Goal: Transaction & Acquisition: Purchase product/service

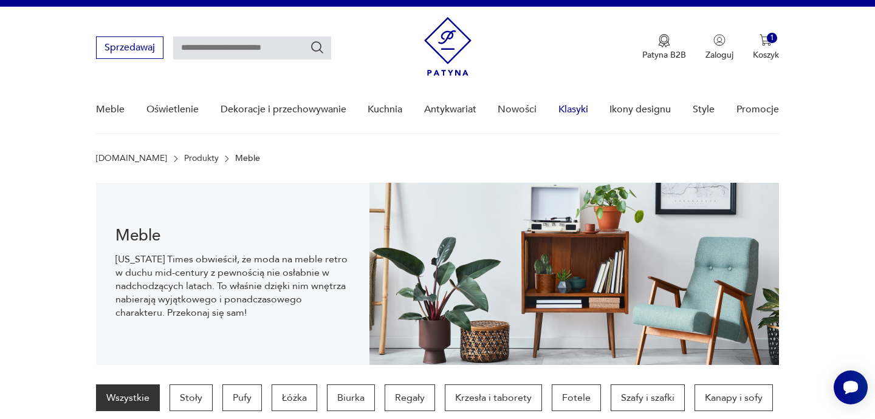
click at [564, 109] on link "Klasyki" at bounding box center [573, 109] width 30 height 47
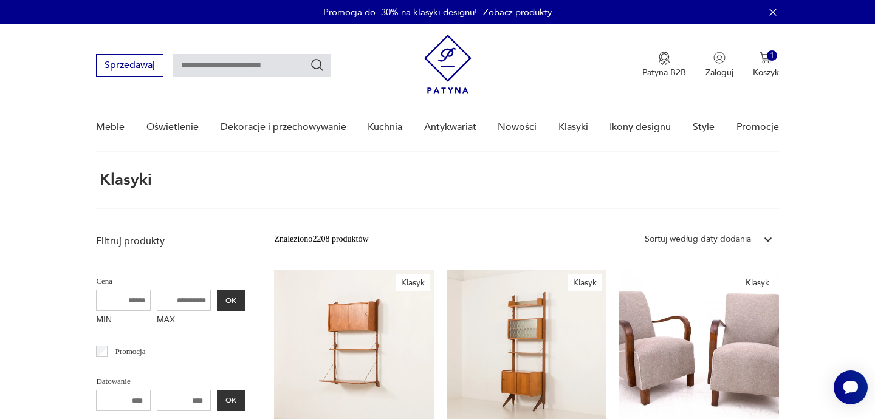
click at [741, 243] on div "Sortuj według daty dodania" at bounding box center [698, 239] width 106 height 13
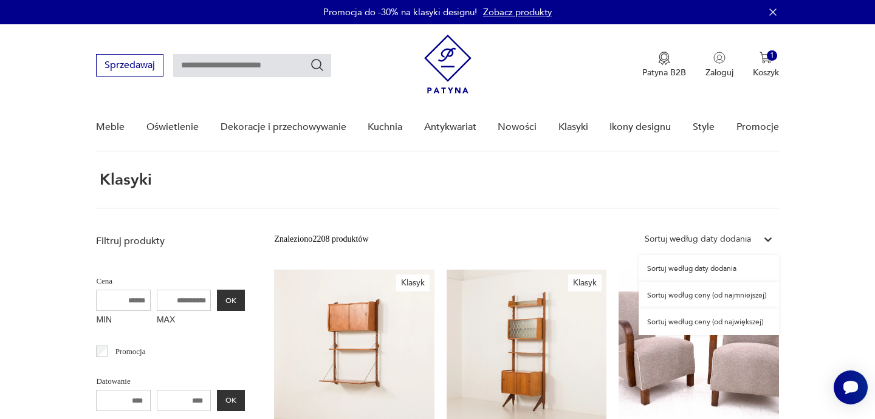
click at [717, 297] on div "Sortuj według ceny (od najmniejszej)" at bounding box center [709, 295] width 140 height 27
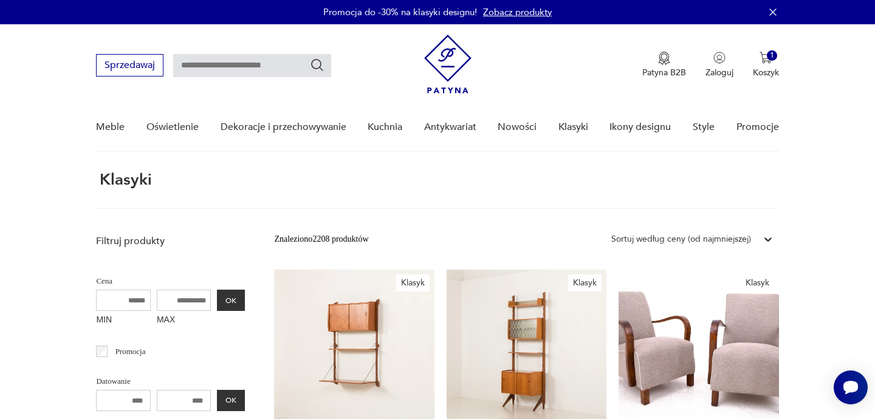
scroll to position [46, 0]
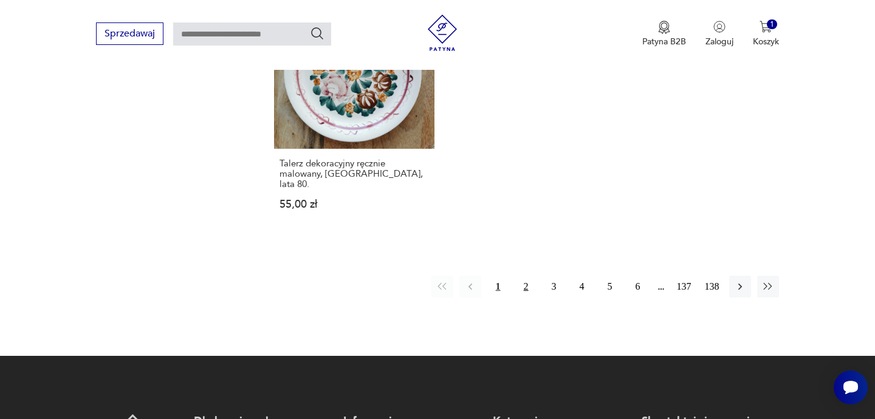
click at [530, 276] on button "2" at bounding box center [526, 287] width 22 height 22
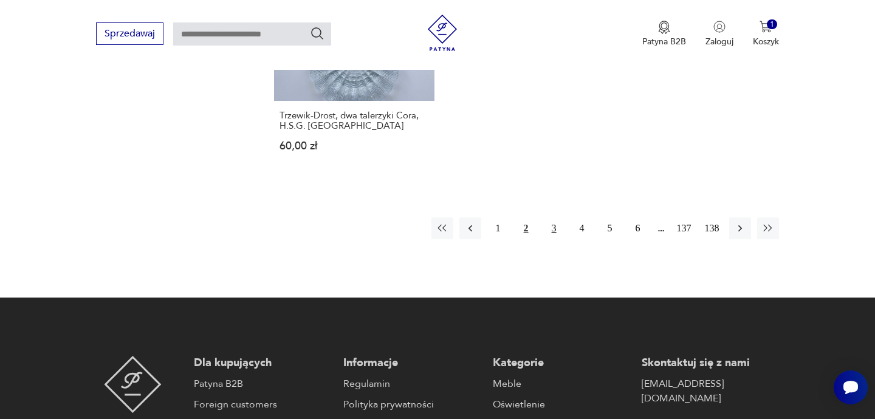
click at [550, 218] on button "3" at bounding box center [554, 229] width 22 height 22
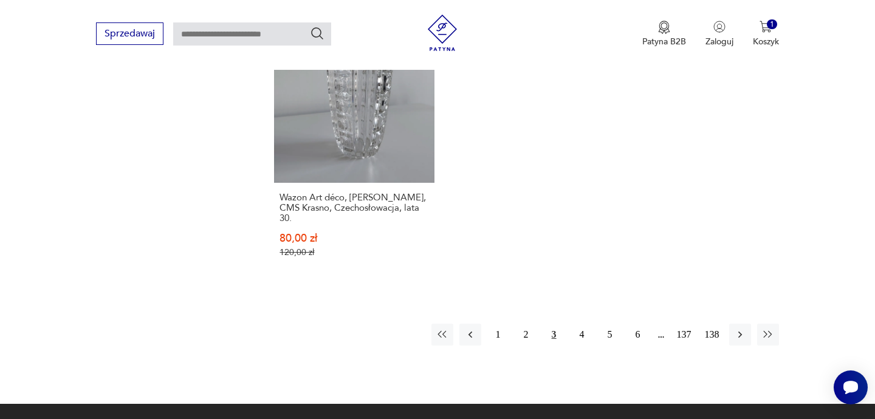
scroll to position [1583, 0]
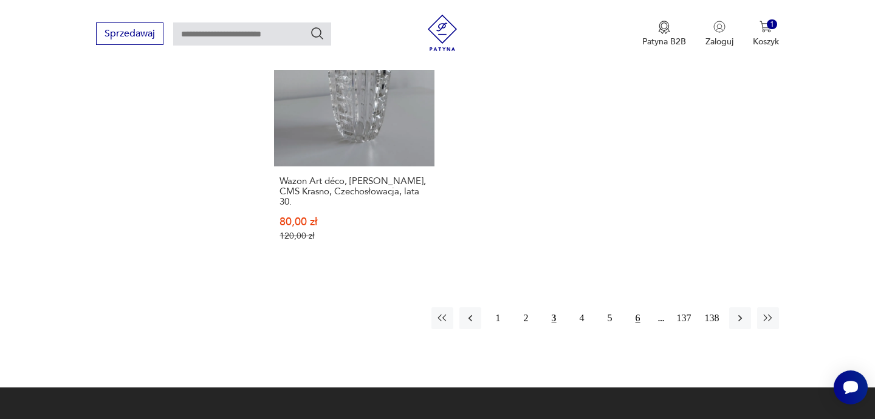
click at [642, 307] on button "6" at bounding box center [638, 318] width 22 height 22
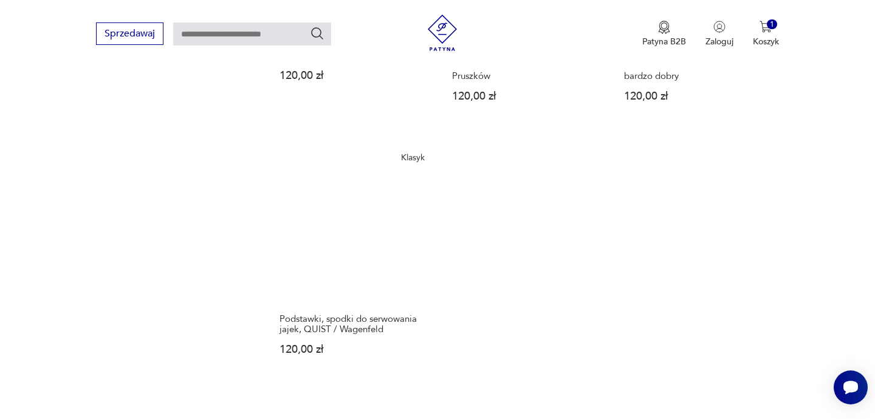
scroll to position [1640, 0]
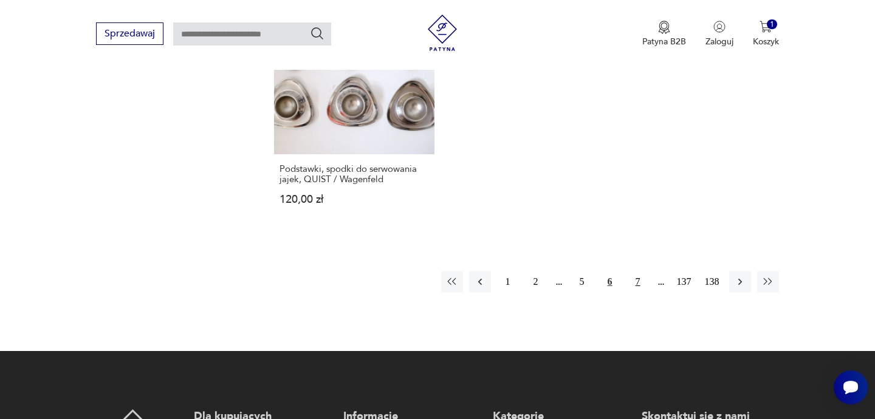
click at [641, 271] on button "7" at bounding box center [638, 282] width 22 height 22
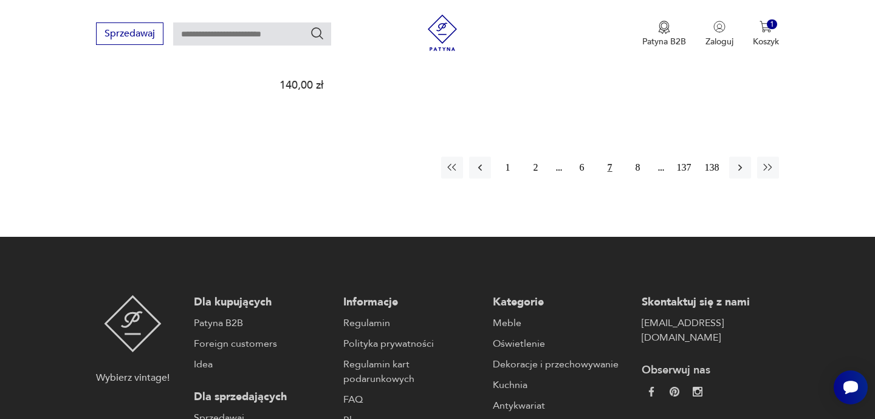
scroll to position [1709, 0]
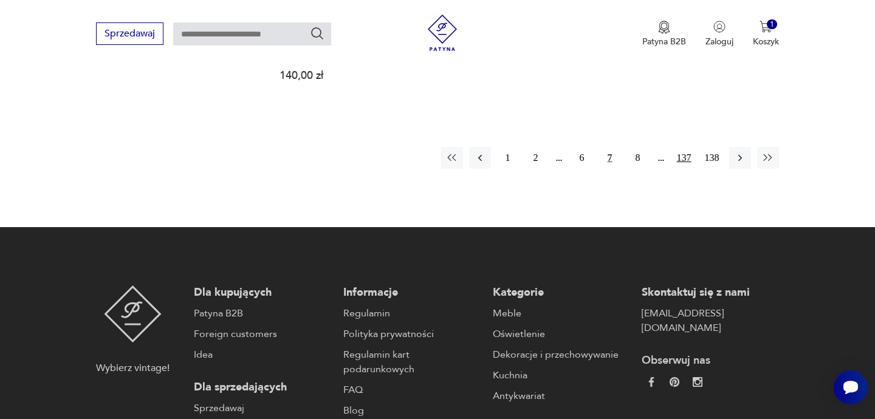
click at [682, 147] on button "137" at bounding box center [684, 158] width 22 height 22
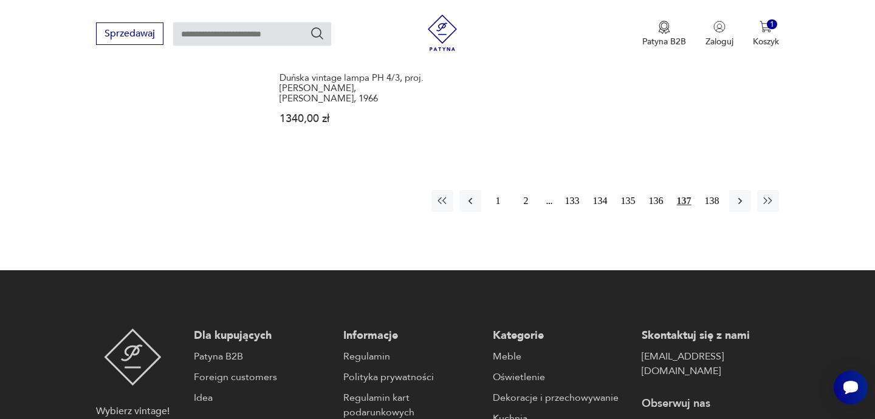
scroll to position [1570, 0]
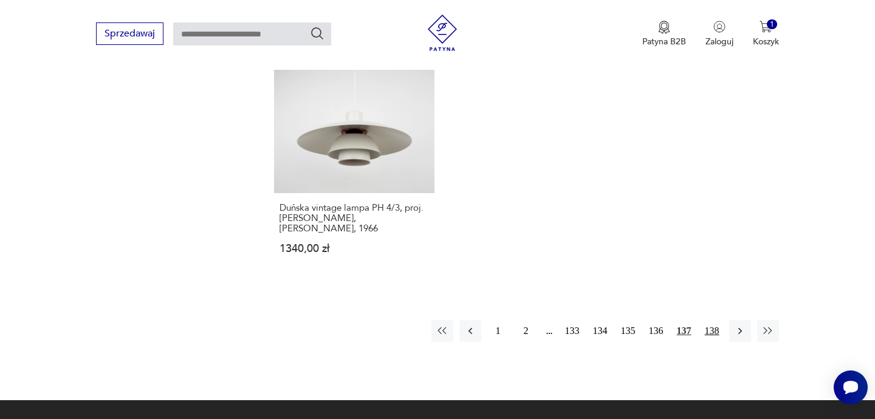
click at [713, 320] on button "138" at bounding box center [712, 331] width 22 height 22
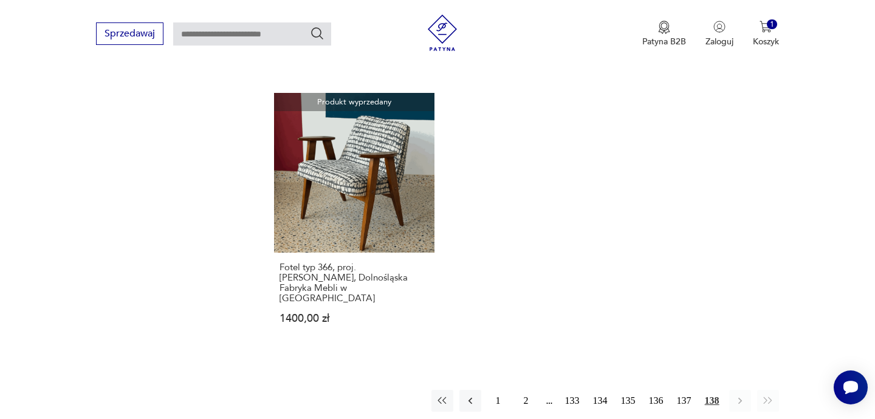
scroll to position [1551, 0]
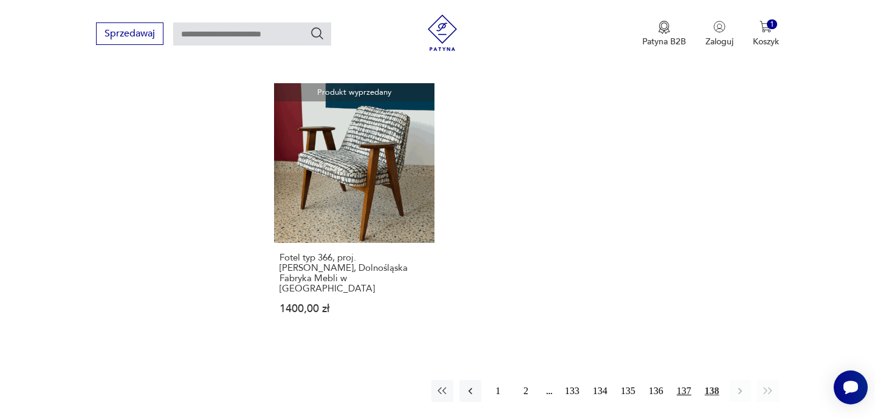
click at [685, 380] on button "137" at bounding box center [684, 391] width 22 height 22
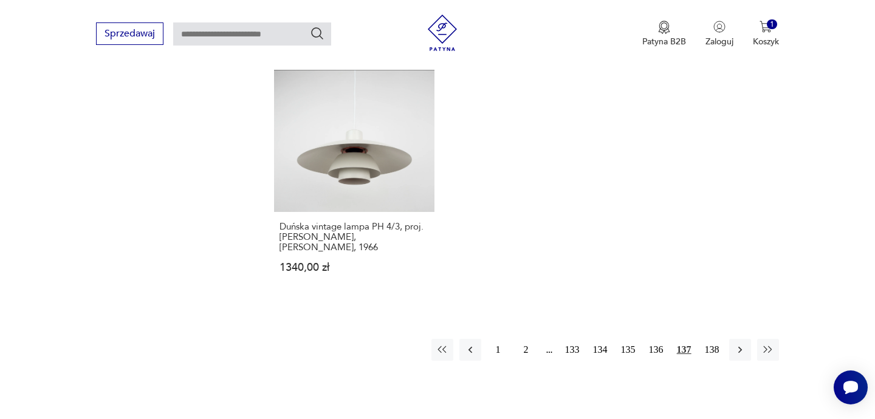
scroll to position [1554, 0]
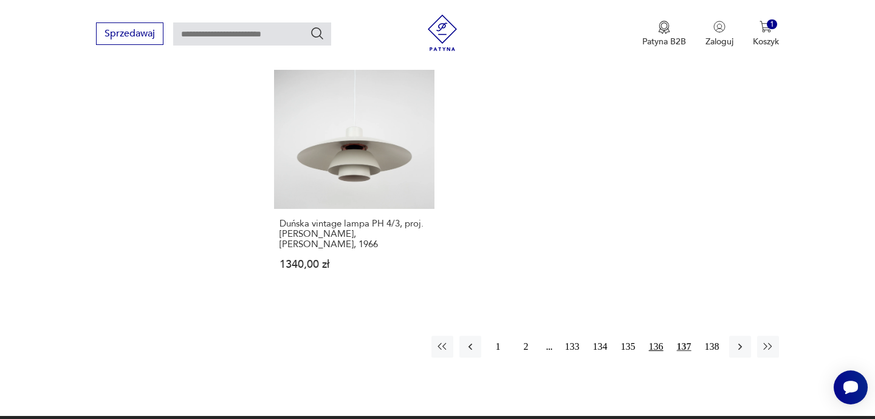
click at [657, 336] on button "136" at bounding box center [656, 347] width 22 height 22
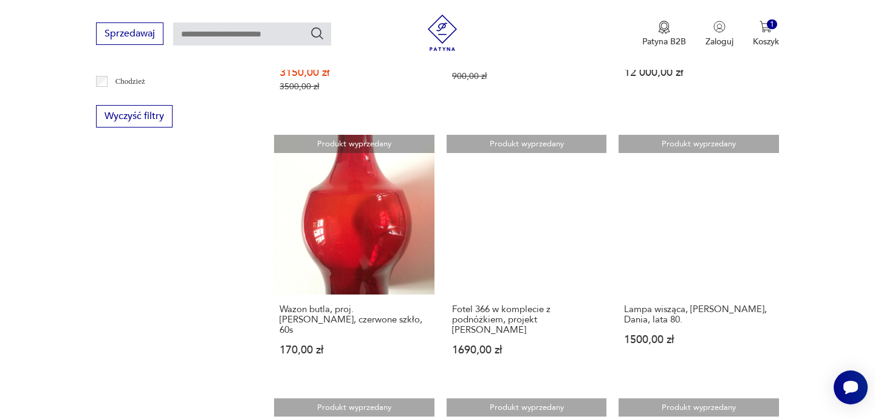
scroll to position [693, 0]
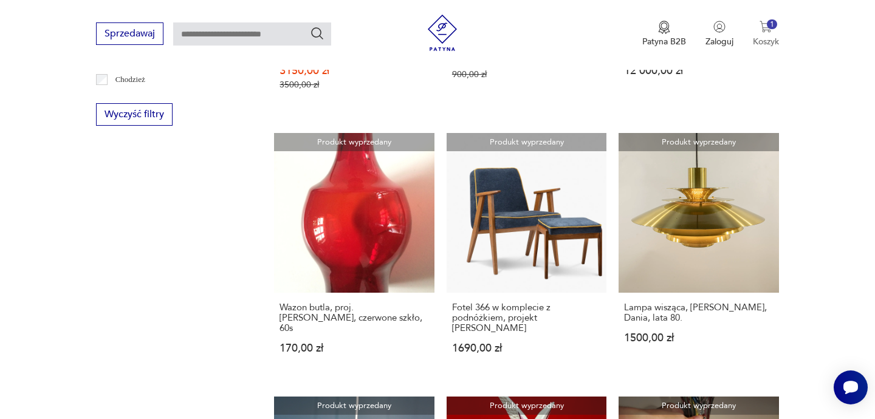
click at [765, 21] on img "button" at bounding box center [766, 27] width 12 height 12
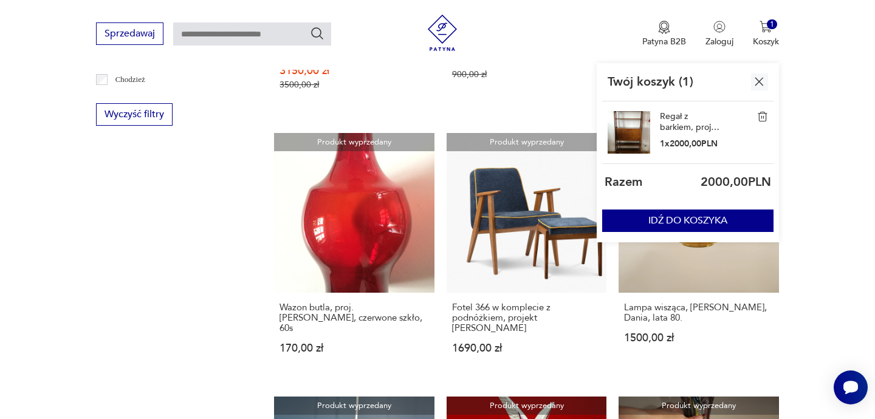
click at [673, 121] on link "Regał z barkiem, proj. [PERSON_NAME], prod. Spółdzielnia ŁAD, lata 60." at bounding box center [690, 122] width 61 height 22
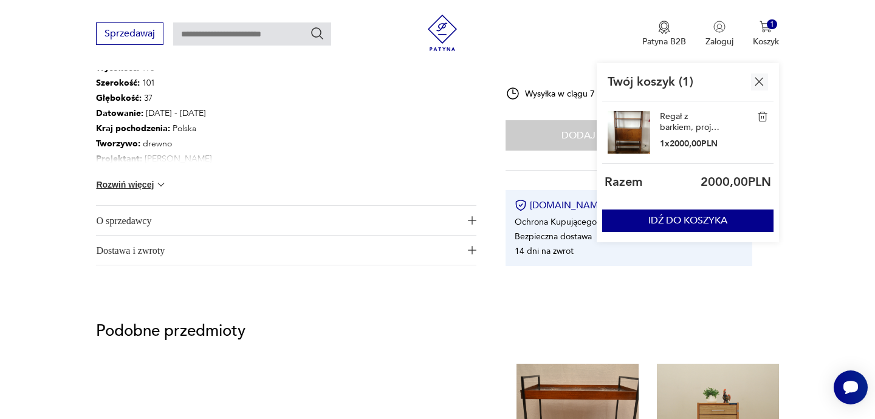
scroll to position [611, 0]
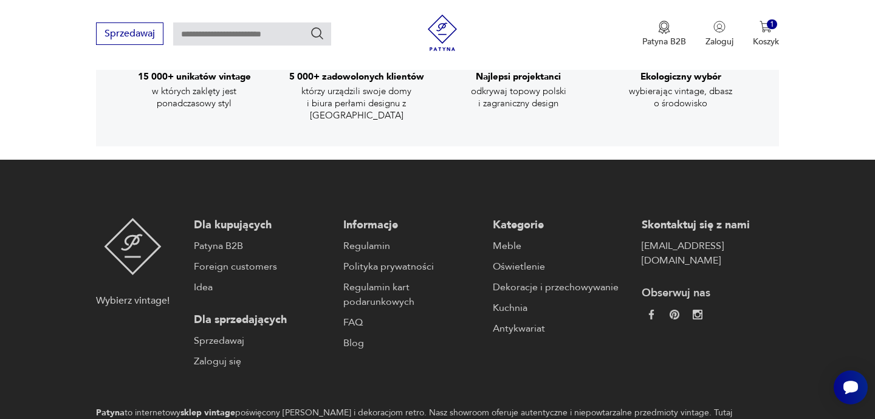
scroll to position [1695, 0]
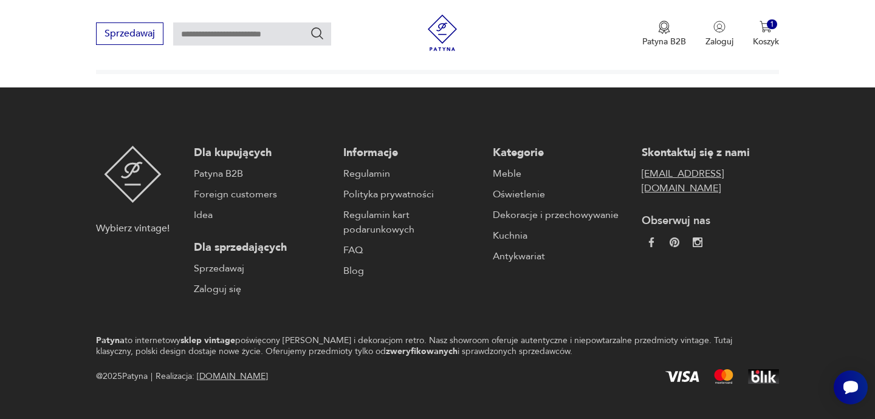
click at [689, 166] on link "[EMAIL_ADDRESS][DOMAIN_NAME]" at bounding box center [710, 180] width 137 height 29
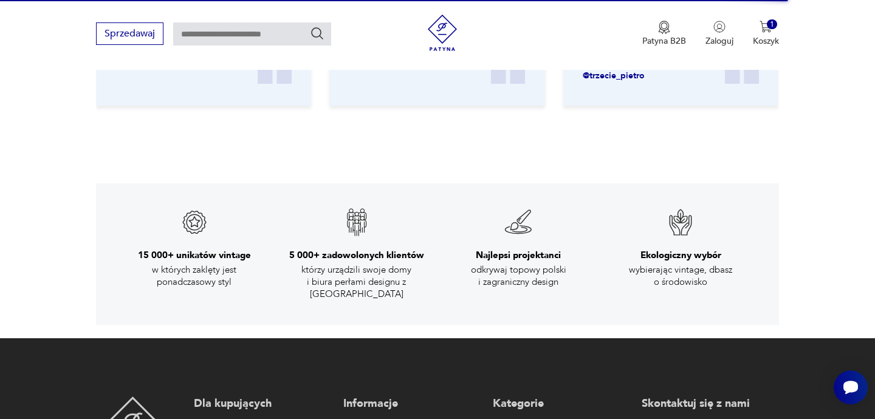
scroll to position [1550, 0]
